Goal: Task Accomplishment & Management: Manage account settings

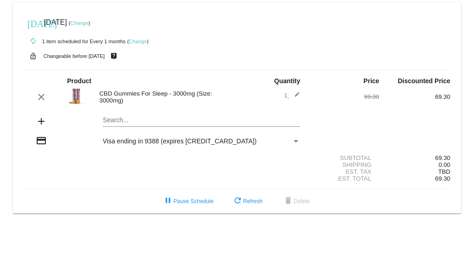
click at [469, 87] on div "[DATE] [DATE] ( Change ) autorenew 1 item scheduled for Every 1 months ( Change…" at bounding box center [237, 107] width 474 height 211
click at [138, 40] on link "Change" at bounding box center [138, 42] width 18 height 6
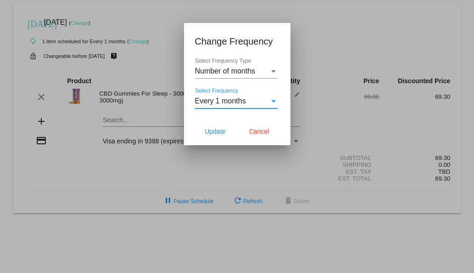
click at [273, 100] on div "Select Frequency" at bounding box center [273, 101] width 5 height 2
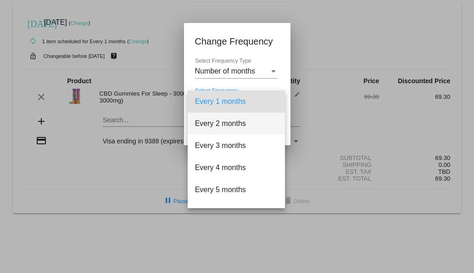
click at [240, 123] on span "Every 2 months" at bounding box center [236, 123] width 83 height 22
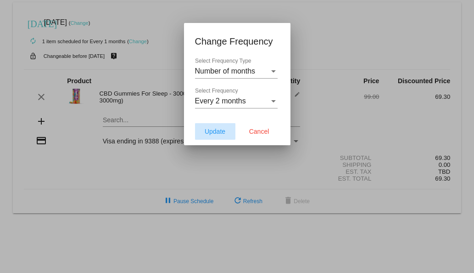
click at [215, 131] on span "Update" at bounding box center [215, 131] width 21 height 7
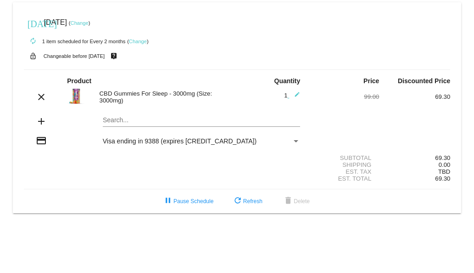
click at [89, 22] on link "Change" at bounding box center [80, 23] width 18 height 6
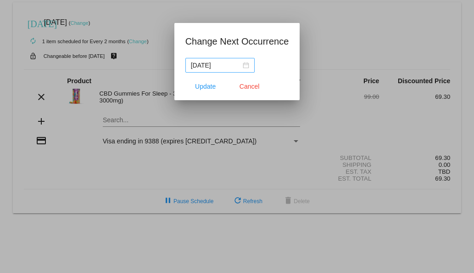
click at [246, 66] on div "[DATE]" at bounding box center [220, 65] width 58 height 10
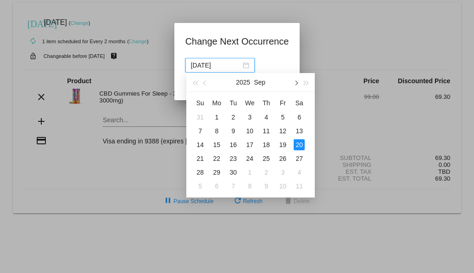
click at [296, 84] on span "button" at bounding box center [296, 83] width 5 height 5
click at [218, 158] on div "20" at bounding box center [216, 158] width 11 height 11
type input "[DATE]"
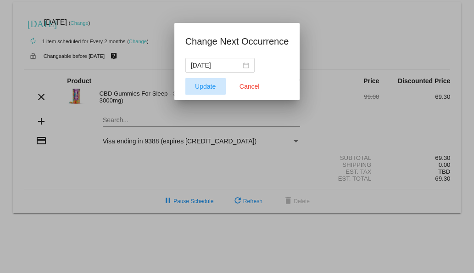
click at [206, 84] on span "Update" at bounding box center [205, 86] width 21 height 7
